Goal: Transaction & Acquisition: Book appointment/travel/reservation

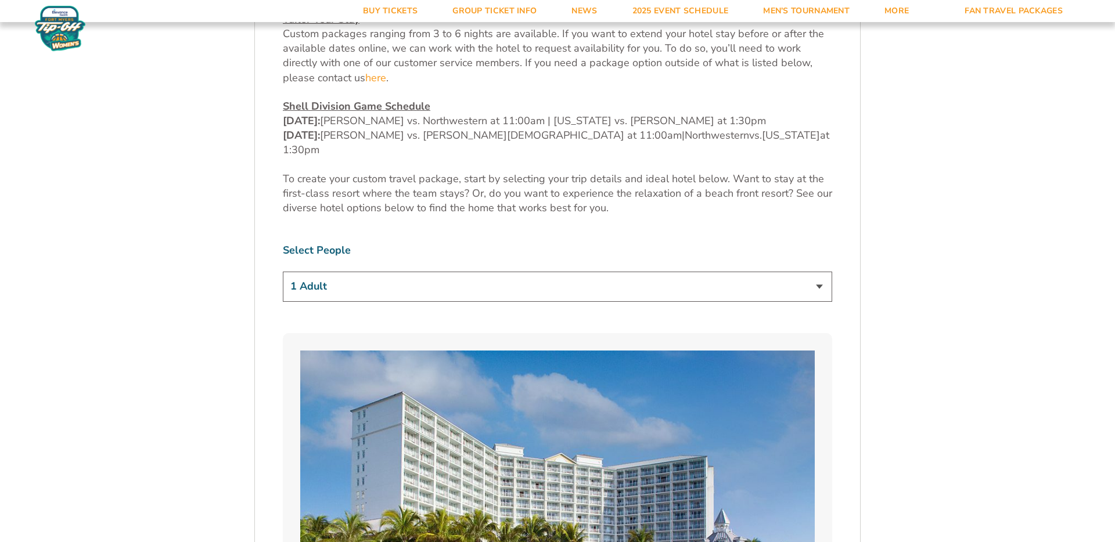
scroll to position [651, 0]
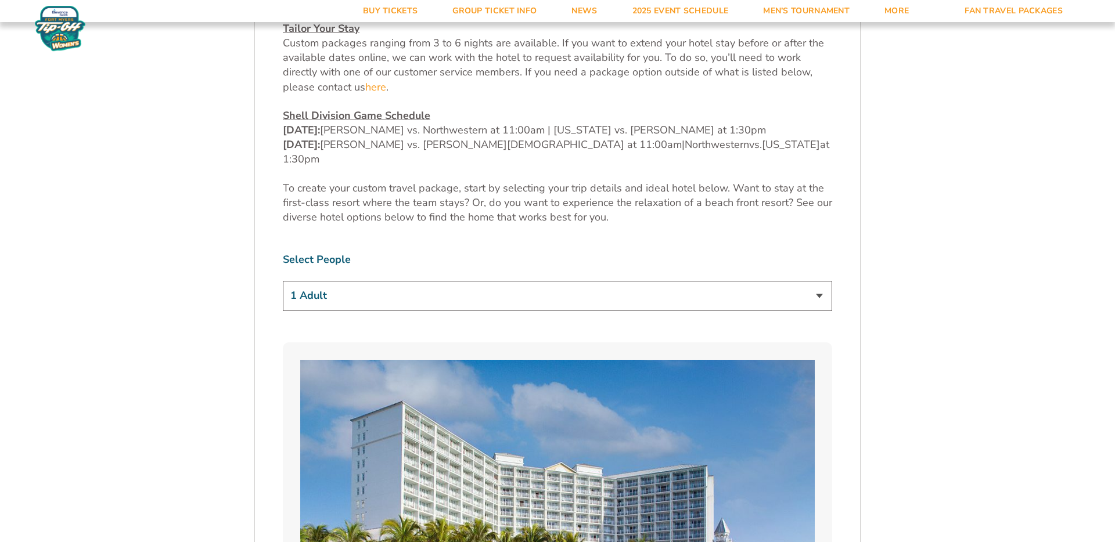
click at [308, 281] on select "1 Adult 2 Adults 3 Adults 4 Adults 2 Adults + 1 Child 2 Adults + 2 Children 2 A…" at bounding box center [557, 296] width 549 height 30
select select "2 Adults"
click at [283, 281] on select "1 Adult 2 Adults 3 Adults 4 Adults 2 Adults + 1 Child 2 Adults + 2 Children 2 A…" at bounding box center [557, 296] width 549 height 30
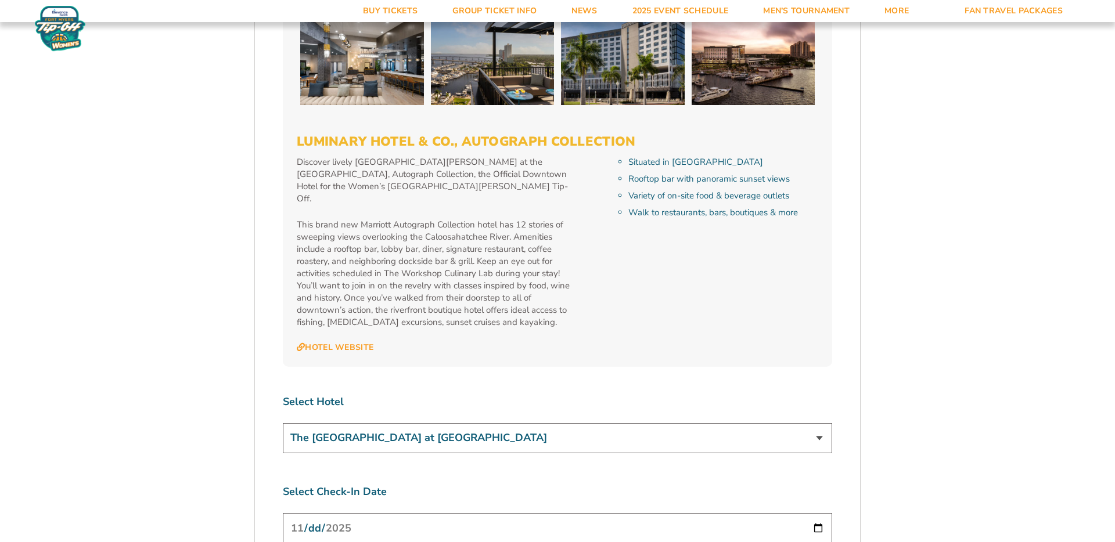
scroll to position [4093, 0]
click at [301, 423] on select "The [GEOGRAPHIC_DATA] at [GEOGRAPHIC_DATA] [GEOGRAPHIC_DATA] [GEOGRAPHIC_DATA],…" at bounding box center [557, 438] width 549 height 30
click at [283, 423] on select "The [GEOGRAPHIC_DATA] at [GEOGRAPHIC_DATA] [GEOGRAPHIC_DATA] [GEOGRAPHIC_DATA],…" at bounding box center [557, 438] width 549 height 30
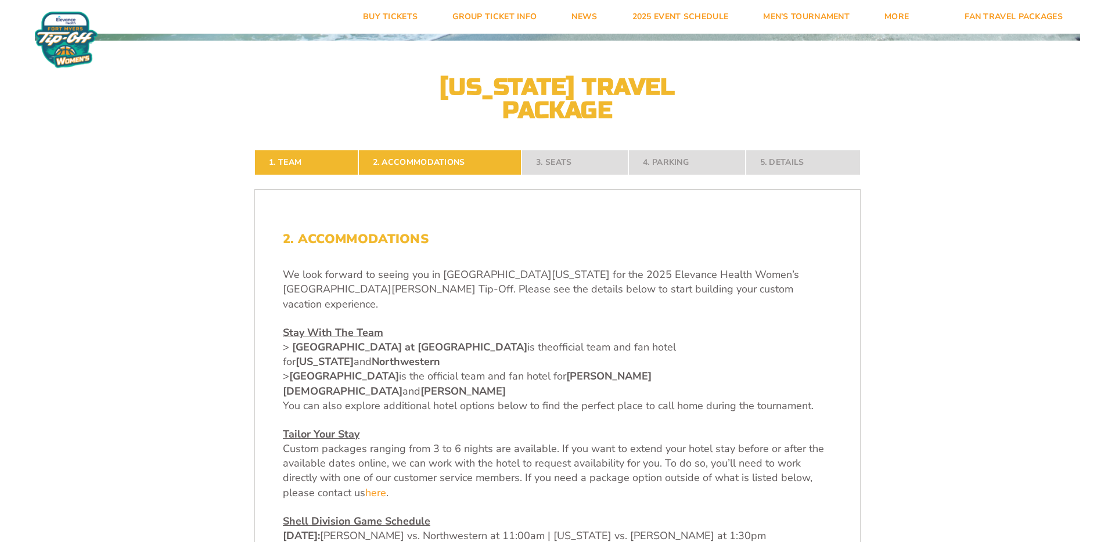
scroll to position [0, 0]
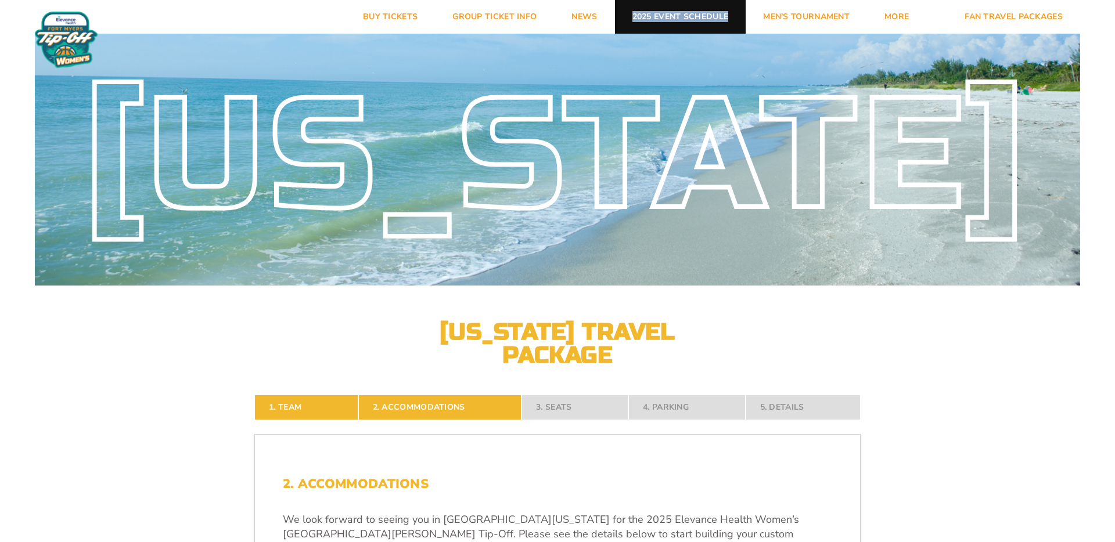
drag, startPoint x: 681, startPoint y: 11, endPoint x: 699, endPoint y: 0, distance: 21.6
click at [0, 0] on header "Buy Tickets Group Ticket Info News 2025 Event Schedule Men’s Tournament More Ar…" at bounding box center [557, 17] width 1115 height 34
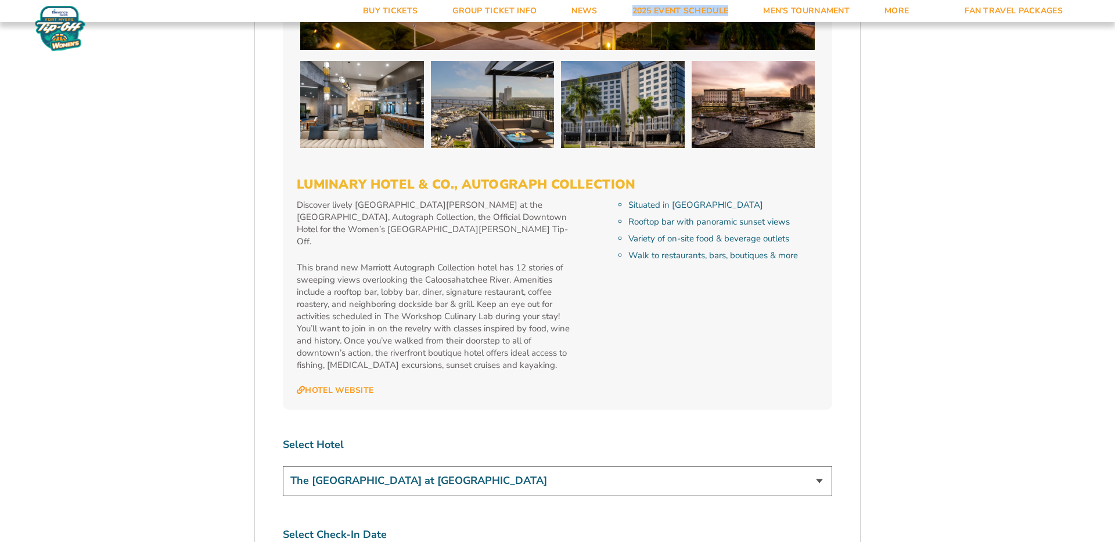
scroll to position [4049, 0]
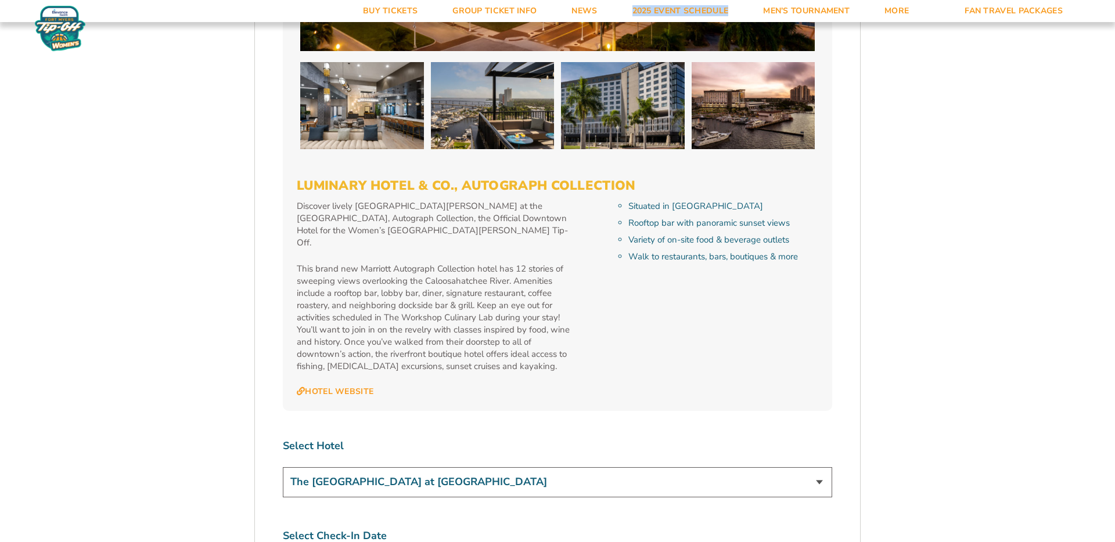
click at [330, 468] on select "The [GEOGRAPHIC_DATA] at [GEOGRAPHIC_DATA] [GEOGRAPHIC_DATA] [GEOGRAPHIC_DATA],…" at bounding box center [557, 483] width 549 height 30
click at [283, 468] on select "The [GEOGRAPHIC_DATA] at [GEOGRAPHIC_DATA] [GEOGRAPHIC_DATA] [GEOGRAPHIC_DATA],…" at bounding box center [557, 483] width 549 height 30
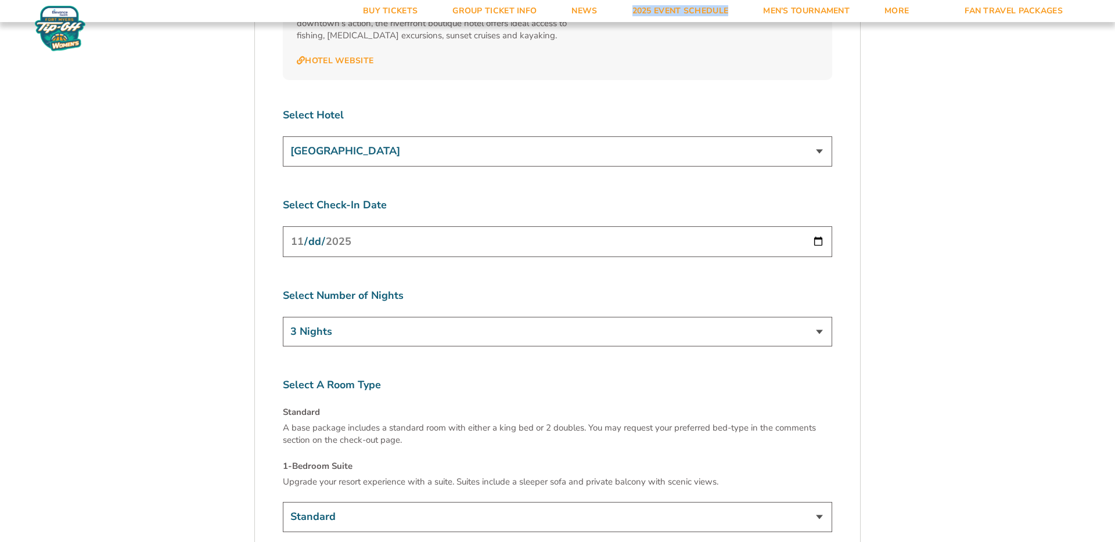
scroll to position [4383, 0]
click at [477, 499] on select "Standard 1-Bedroom Suite (+$149 per night)" at bounding box center [557, 514] width 549 height 30
click at [283, 499] on select "Standard 1-Bedroom Suite (+$149 per night)" at bounding box center [557, 514] width 549 height 30
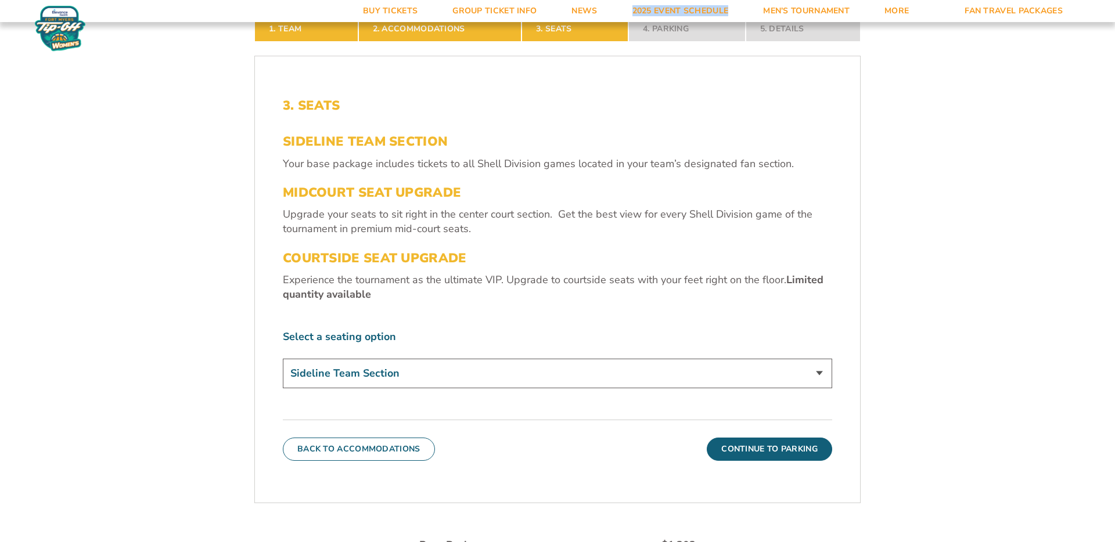
scroll to position [329, 0]
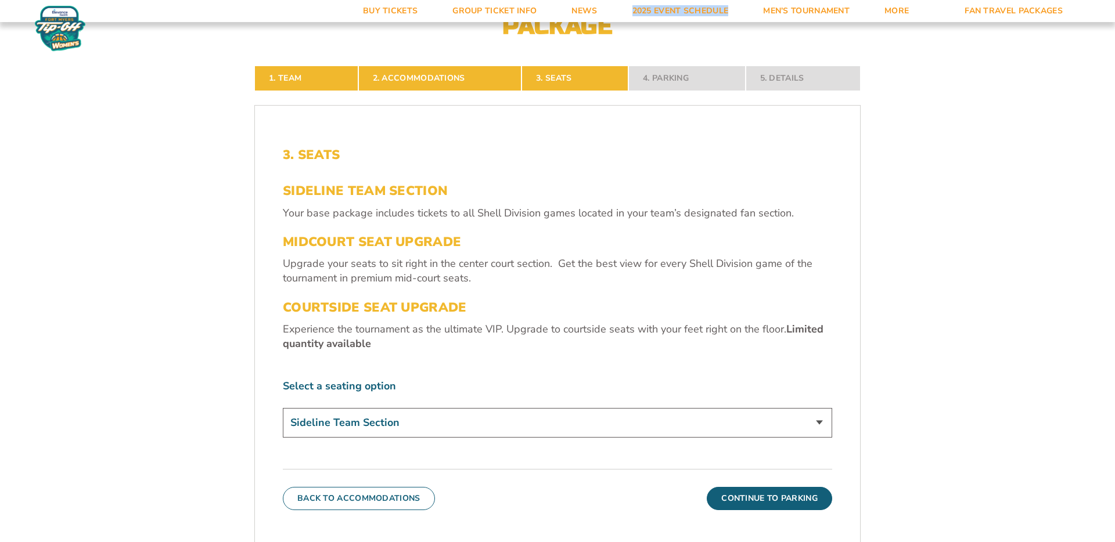
click at [326, 422] on select "Sideline Team Section Midcourt Seat Upgrade (+$70 per person) Courtside Seat Up…" at bounding box center [557, 423] width 549 height 30
click at [283, 408] on select "Sideline Team Section Midcourt Seat Upgrade (+$70 per person) Courtside Seat Up…" at bounding box center [557, 423] width 549 height 30
click at [752, 496] on button "Continue To Parking" at bounding box center [769, 498] width 125 height 23
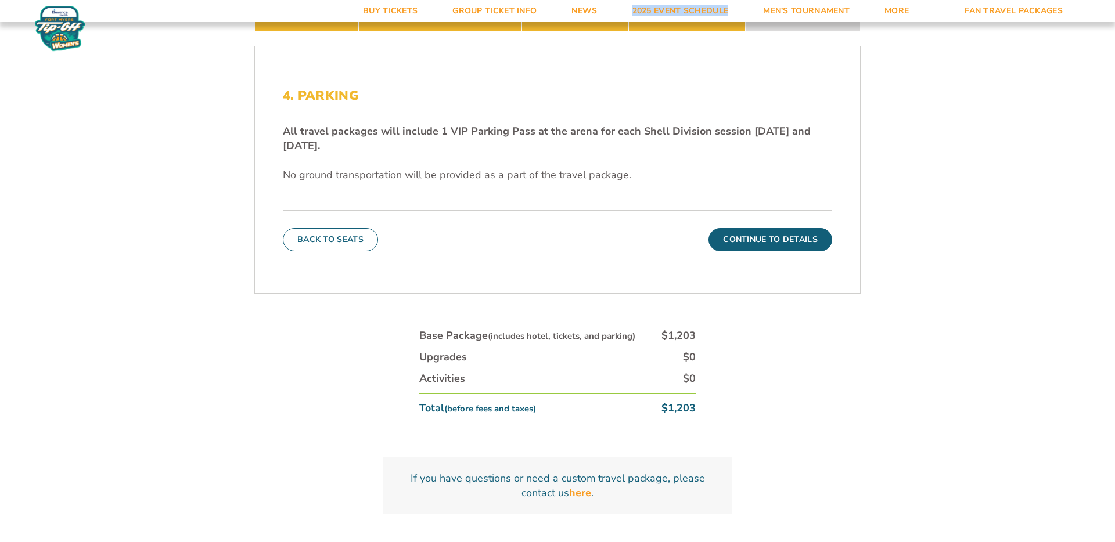
scroll to position [405, 0]
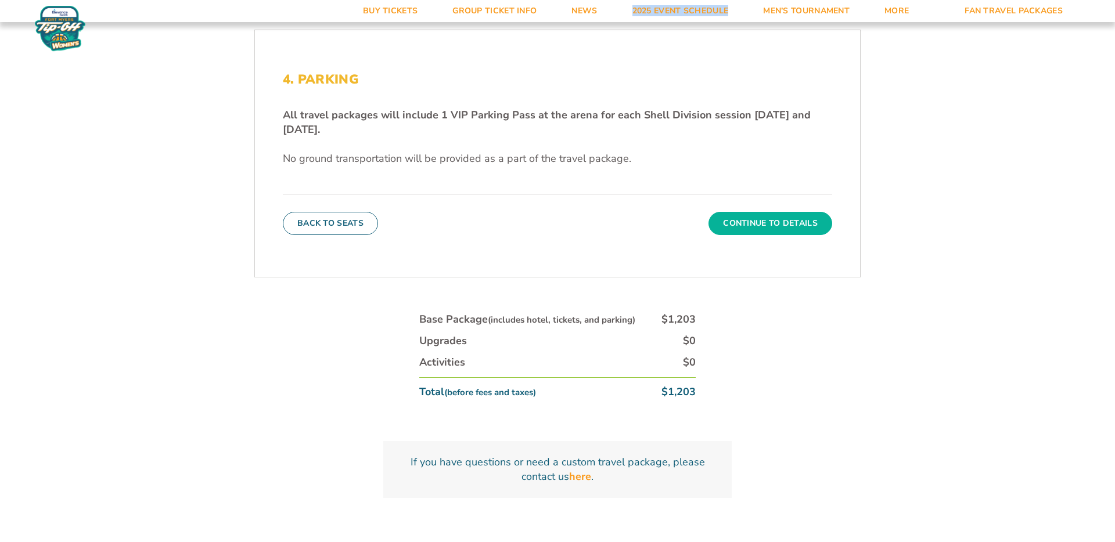
click at [744, 218] on button "Continue To Details" at bounding box center [771, 223] width 124 height 23
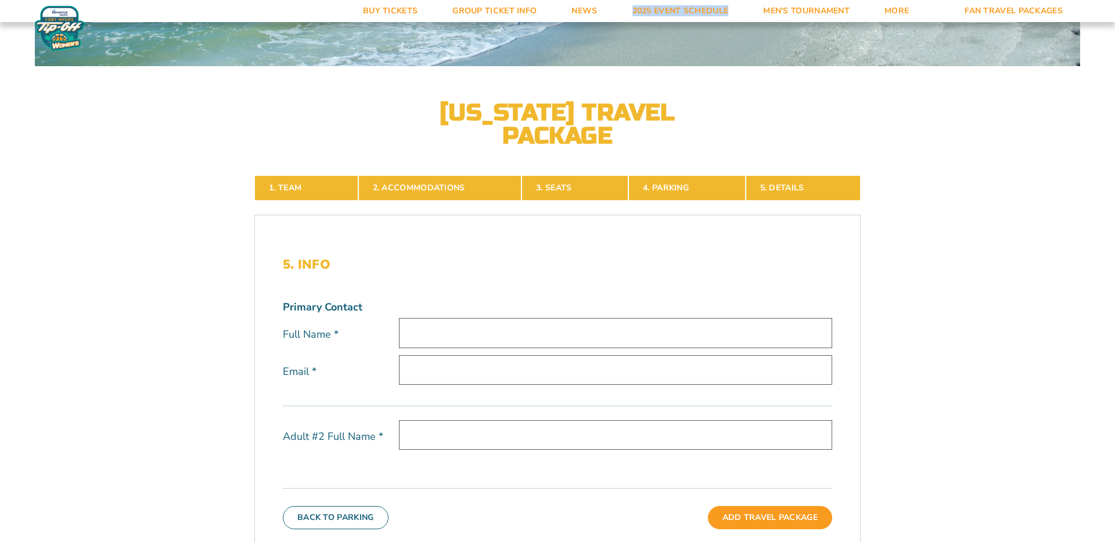
scroll to position [221, 0]
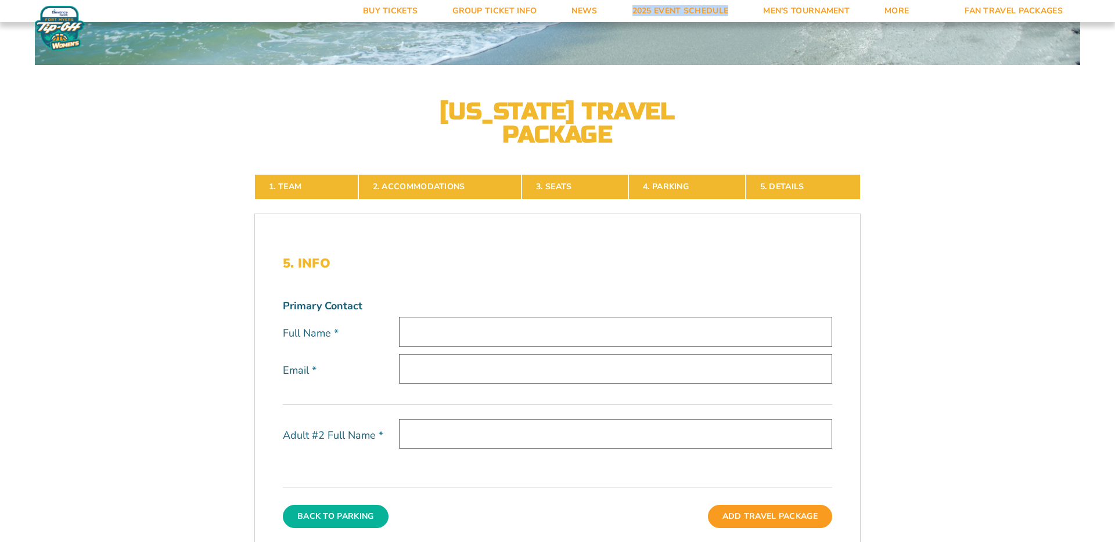
click at [340, 515] on button "Back To Parking" at bounding box center [336, 516] width 106 height 23
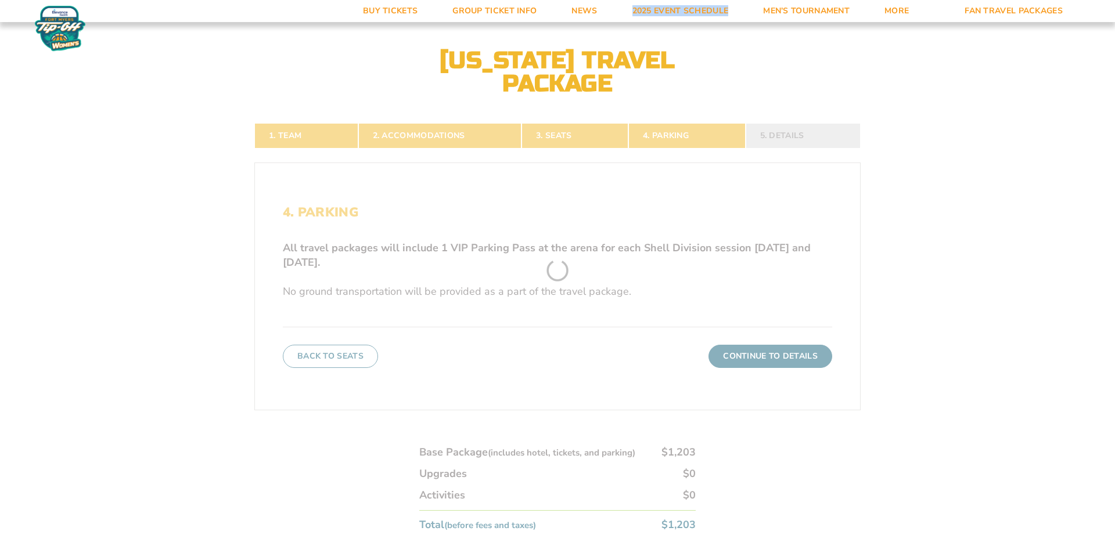
scroll to position [272, 0]
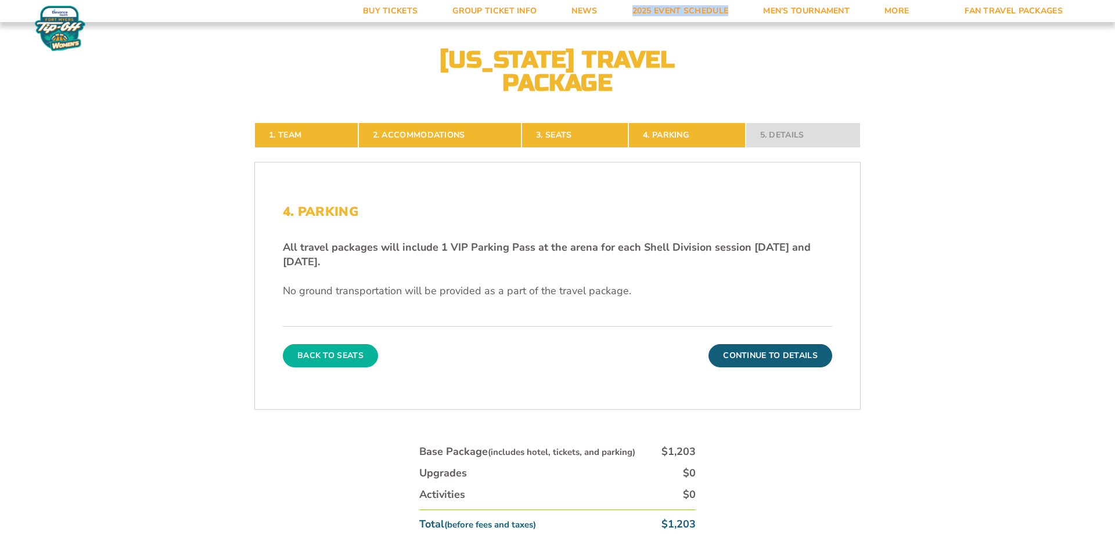
click at [319, 350] on button "Back To Seats" at bounding box center [330, 355] width 95 height 23
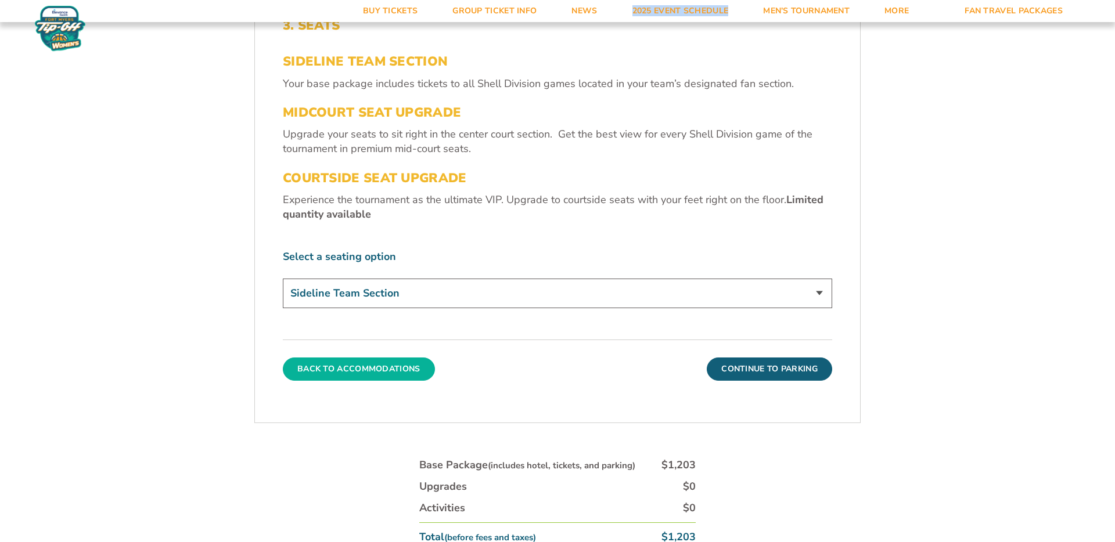
click at [319, 364] on button "Back To Accommodations" at bounding box center [359, 369] width 152 height 23
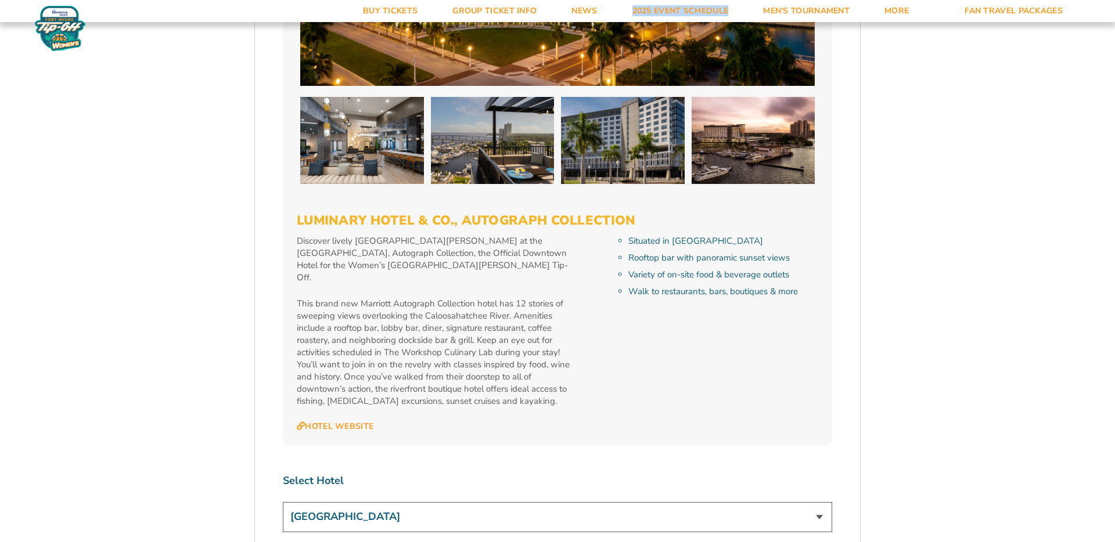
scroll to position [4033, 0]
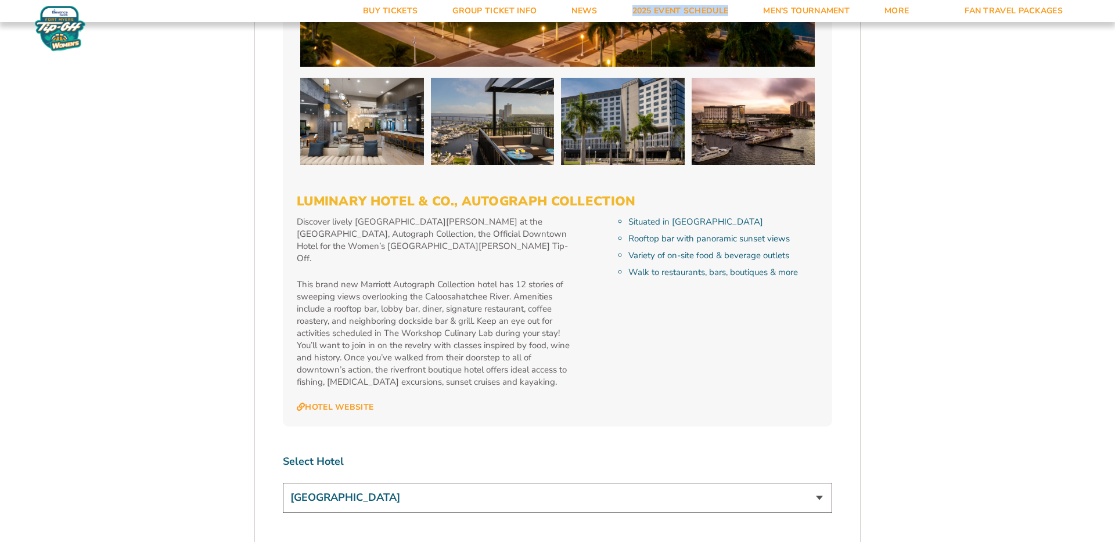
click at [329, 483] on select "The [GEOGRAPHIC_DATA] at [GEOGRAPHIC_DATA] [GEOGRAPHIC_DATA] [GEOGRAPHIC_DATA],…" at bounding box center [557, 498] width 549 height 30
select select "12371"
click at [283, 483] on select "The [GEOGRAPHIC_DATA] at [GEOGRAPHIC_DATA] [GEOGRAPHIC_DATA] [GEOGRAPHIC_DATA],…" at bounding box center [557, 498] width 549 height 30
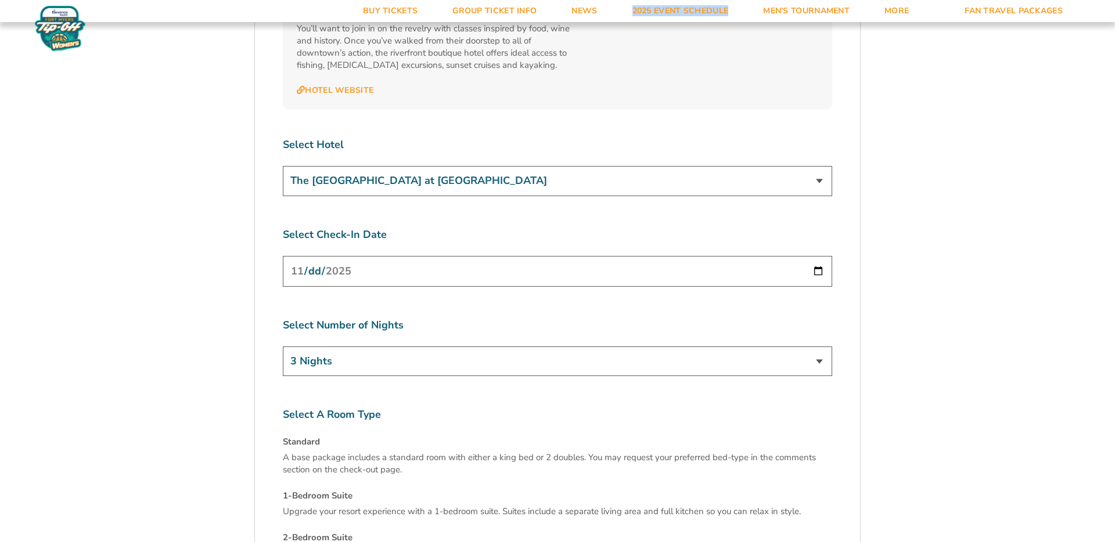
scroll to position [4620, 0]
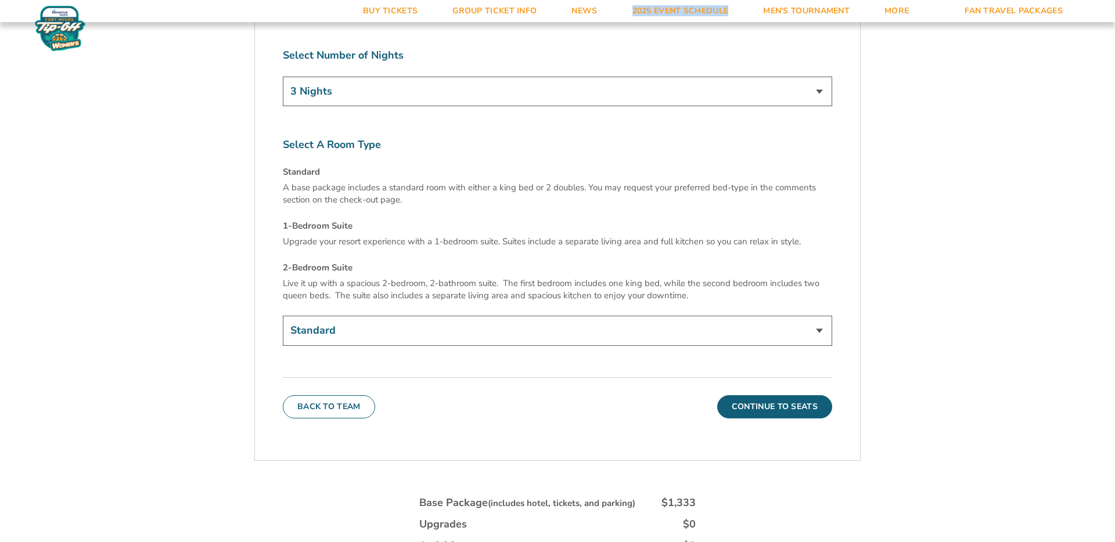
click at [469, 316] on select "Standard 1-Bedroom Suite (+$99 per night) 2-Bedroom Suite (+$349 per night)" at bounding box center [557, 331] width 549 height 30
click at [283, 316] on select "Standard 1-Bedroom Suite (+$99 per night) 2-Bedroom Suite (+$349 per night)" at bounding box center [557, 331] width 549 height 30
click at [470, 316] on select "Standard 1-Bedroom Suite (+$99 per night) 2-Bedroom Suite (+$349 per night)" at bounding box center [557, 331] width 549 height 30
select select "Standard"
click at [283, 316] on select "Standard 1-Bedroom Suite (+$99 per night) 2-Bedroom Suite (+$349 per night)" at bounding box center [557, 331] width 549 height 30
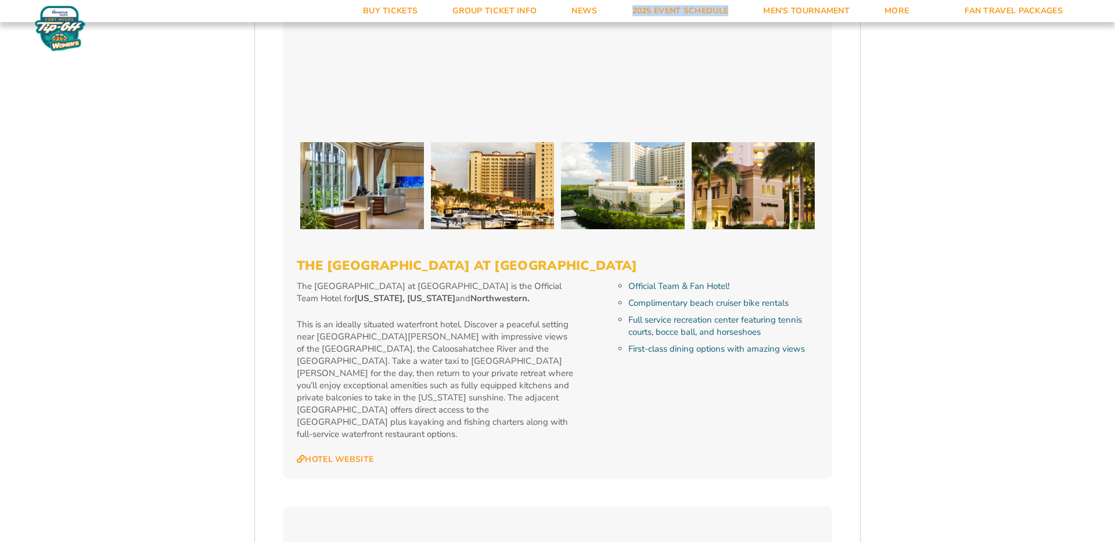
scroll to position [2003, 0]
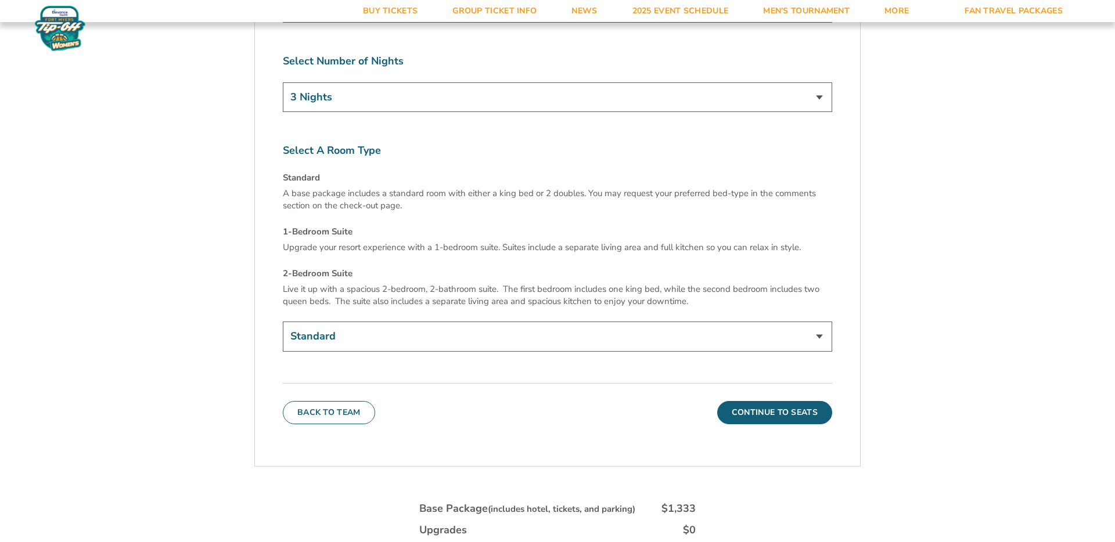
scroll to position [4358, 0]
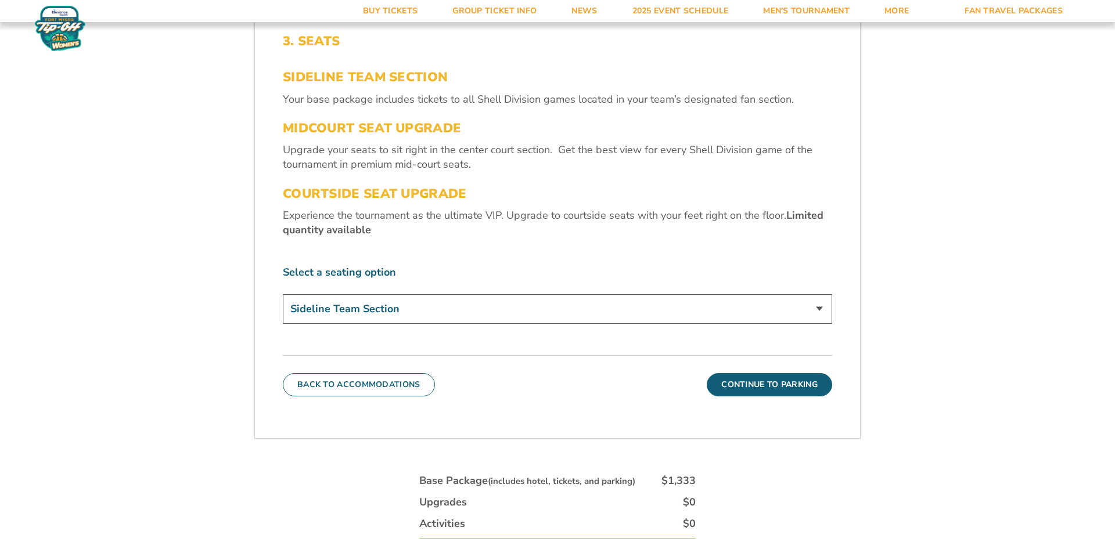
scroll to position [451, 0]
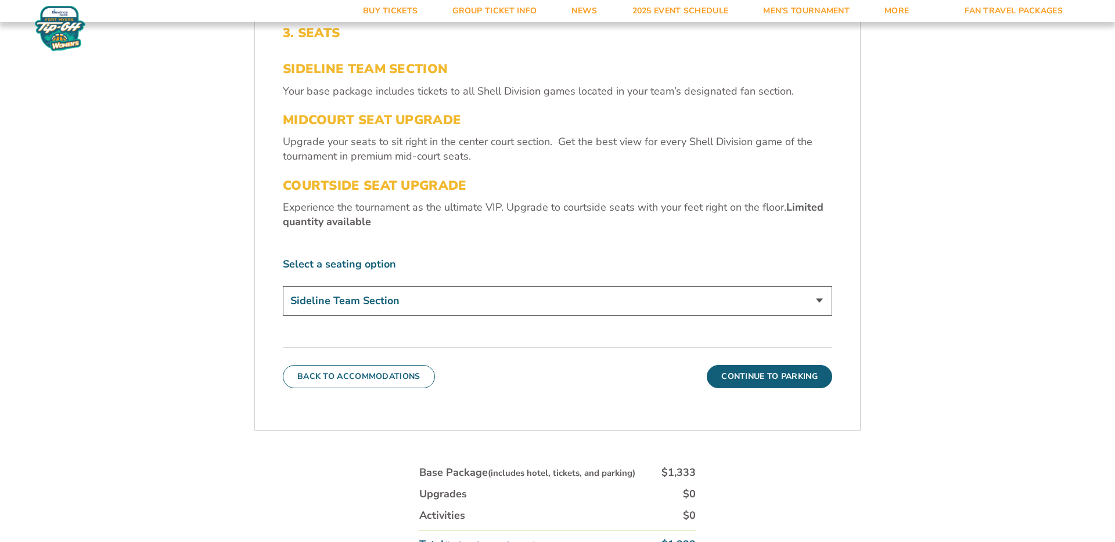
click at [450, 301] on select "Sideline Team Section Midcourt Seat Upgrade (+$70 per person) Courtside Seat Up…" at bounding box center [557, 301] width 549 height 30
click at [283, 286] on select "Sideline Team Section Midcourt Seat Upgrade (+$70 per person) Courtside Seat Up…" at bounding box center [557, 301] width 549 height 30
click at [451, 298] on select "Sideline Team Section Midcourt Seat Upgrade (+$70 per person) Courtside Seat Up…" at bounding box center [557, 301] width 549 height 30
select select "Sideline Team Section"
click at [283, 286] on select "Sideline Team Section Midcourt Seat Upgrade (+$70 per person) Courtside Seat Up…" at bounding box center [557, 301] width 549 height 30
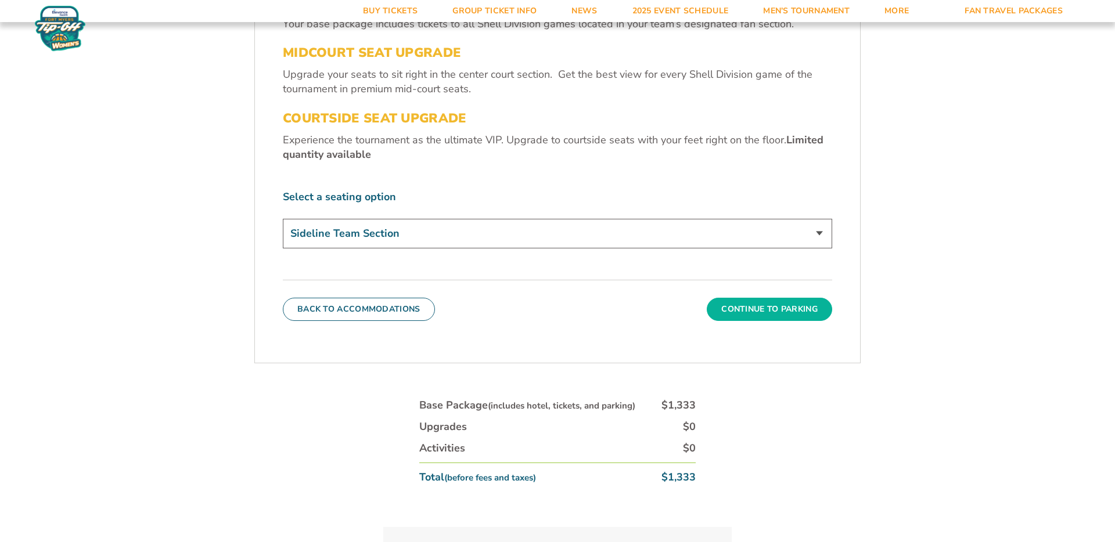
click at [739, 313] on button "Continue To Parking" at bounding box center [769, 309] width 125 height 23
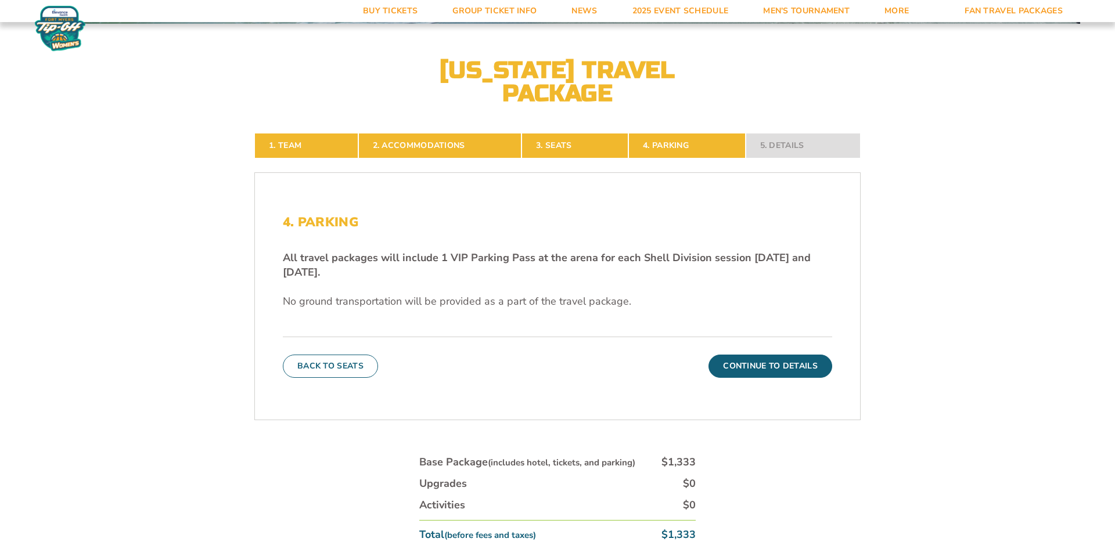
scroll to position [265, 0]
